Goal: Task Accomplishment & Management: Manage account settings

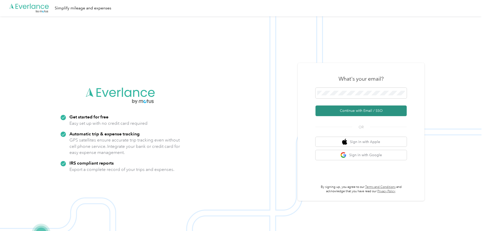
click at [356, 110] on button "Continue with Email / SSO" at bounding box center [361, 110] width 91 height 11
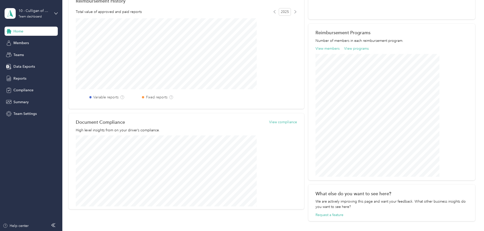
scroll to position [177, 0]
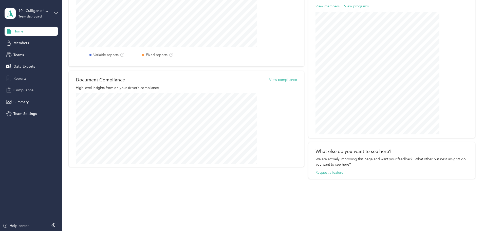
click at [21, 76] on span "Reports" at bounding box center [19, 78] width 13 height 5
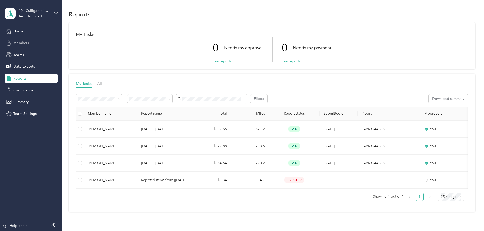
click at [21, 41] on span "Members" at bounding box center [20, 42] width 15 height 5
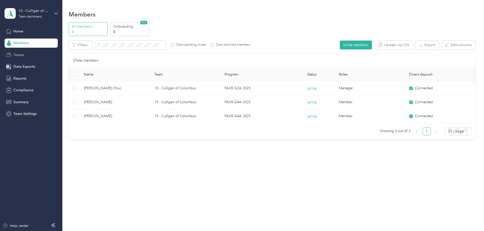
click at [23, 56] on span "Teams" at bounding box center [18, 54] width 10 height 5
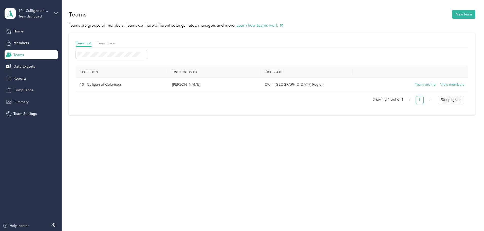
click at [27, 101] on span "Summary" at bounding box center [20, 101] width 15 height 5
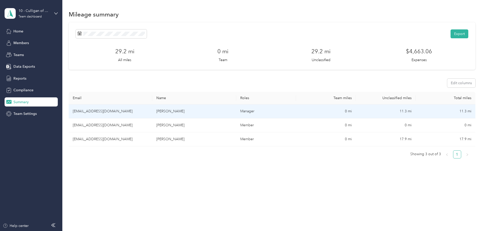
click at [134, 112] on td "[EMAIL_ADDRESS][DOMAIN_NAME]" at bounding box center [111, 111] width 84 height 14
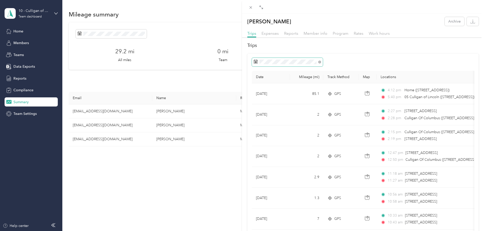
click at [259, 62] on span at bounding box center [287, 62] width 71 height 9
click at [256, 63] on icon at bounding box center [256, 62] width 4 height 4
click at [259, 90] on icon at bounding box center [260, 90] width 5 height 5
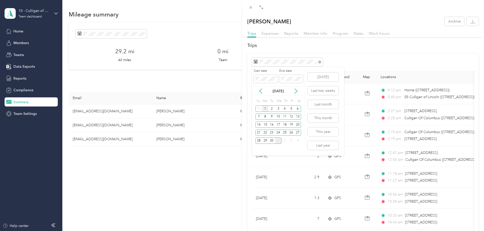
click at [268, 110] on div "1" at bounding box center [265, 108] width 7 height 6
click at [285, 71] on label "End date" at bounding box center [291, 71] width 24 height 5
click at [321, 104] on button "Last month" at bounding box center [323, 104] width 31 height 9
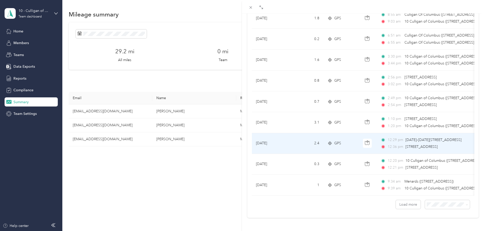
scroll to position [417, 0]
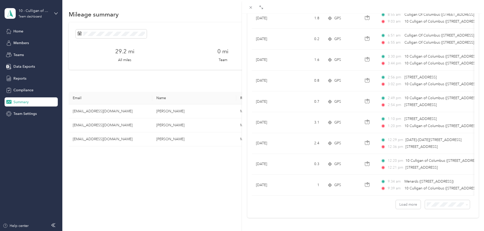
click at [21, 78] on div "[PERSON_NAME] Archive Trips Expenses Reports Member info Program Rates Work hou…" at bounding box center [242, 115] width 484 height 231
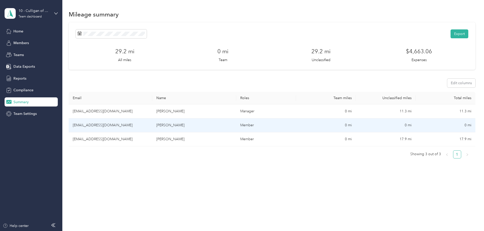
click at [137, 127] on td "[EMAIL_ADDRESS][DOMAIN_NAME]" at bounding box center [111, 125] width 84 height 14
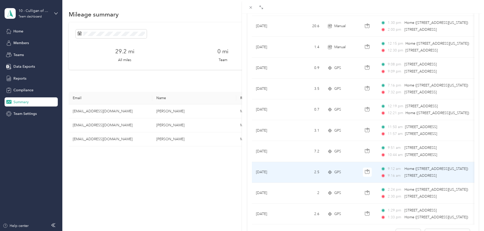
scroll to position [417, 0]
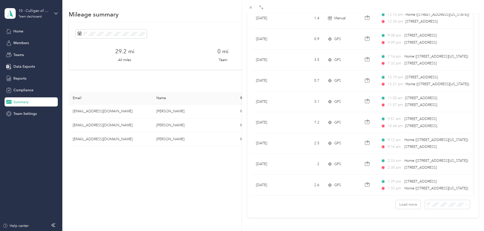
click at [126, 33] on div "[PERSON_NAME] Archive Trips Expenses Reports Member info Program Rates Work hou…" at bounding box center [242, 115] width 484 height 231
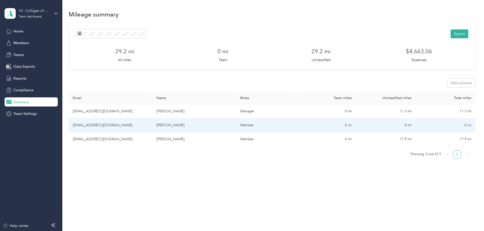
click at [128, 125] on td "[EMAIL_ADDRESS][DOMAIN_NAME]" at bounding box center [111, 125] width 84 height 14
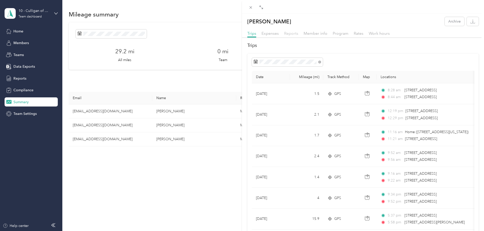
click at [289, 31] on span "Reports" at bounding box center [291, 33] width 14 height 5
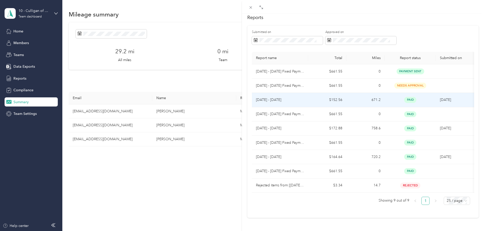
scroll to position [35, 0]
